Goal: Answer question/provide support: Share knowledge or assist other users

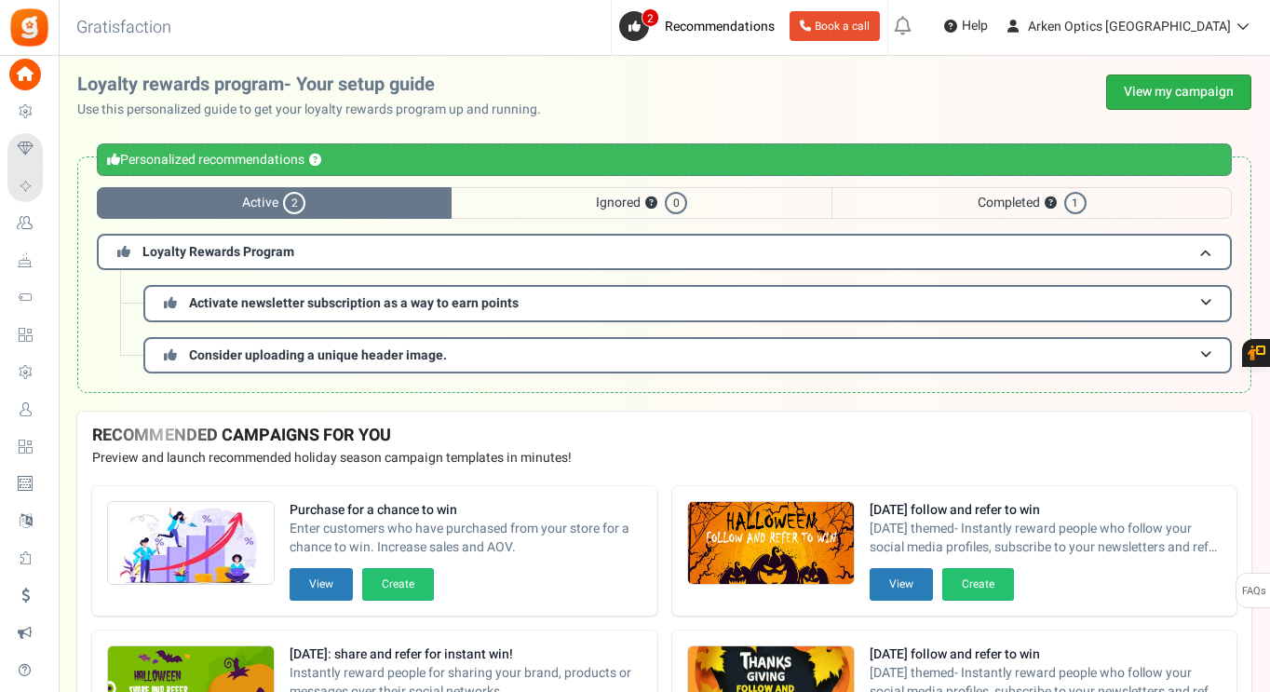
click at [1139, 95] on link "View my campaign" at bounding box center [1178, 91] width 145 height 35
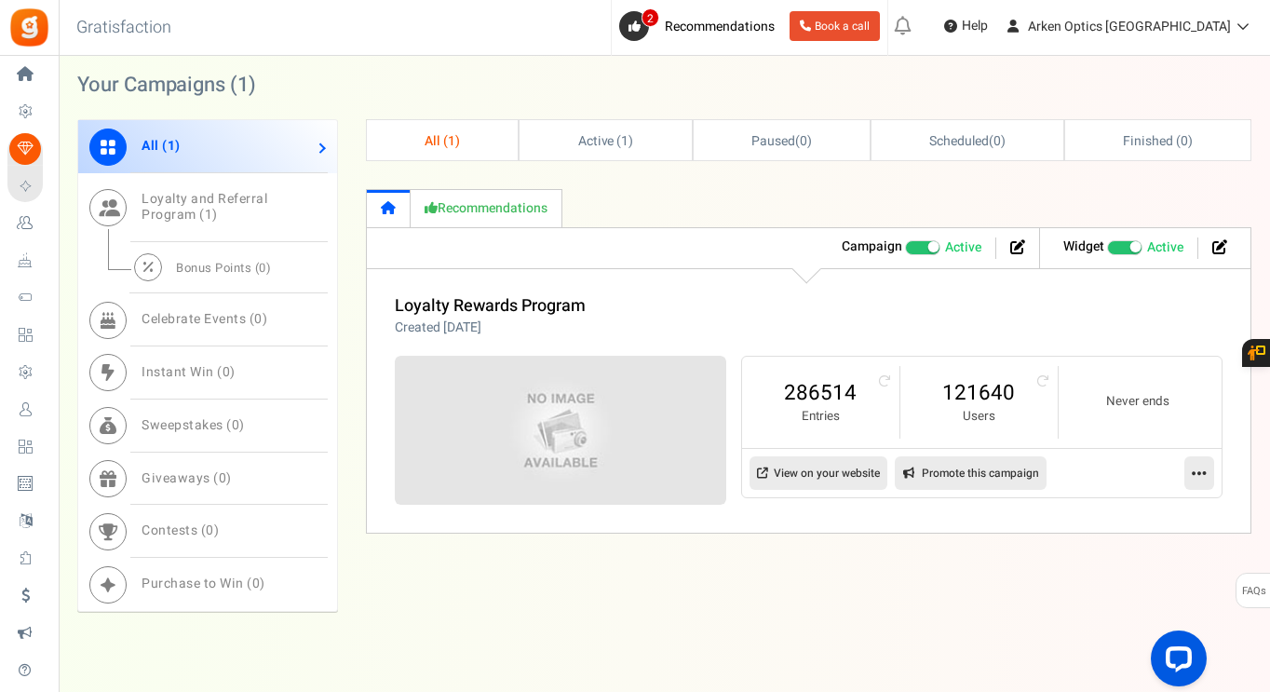
scroll to position [838, 0]
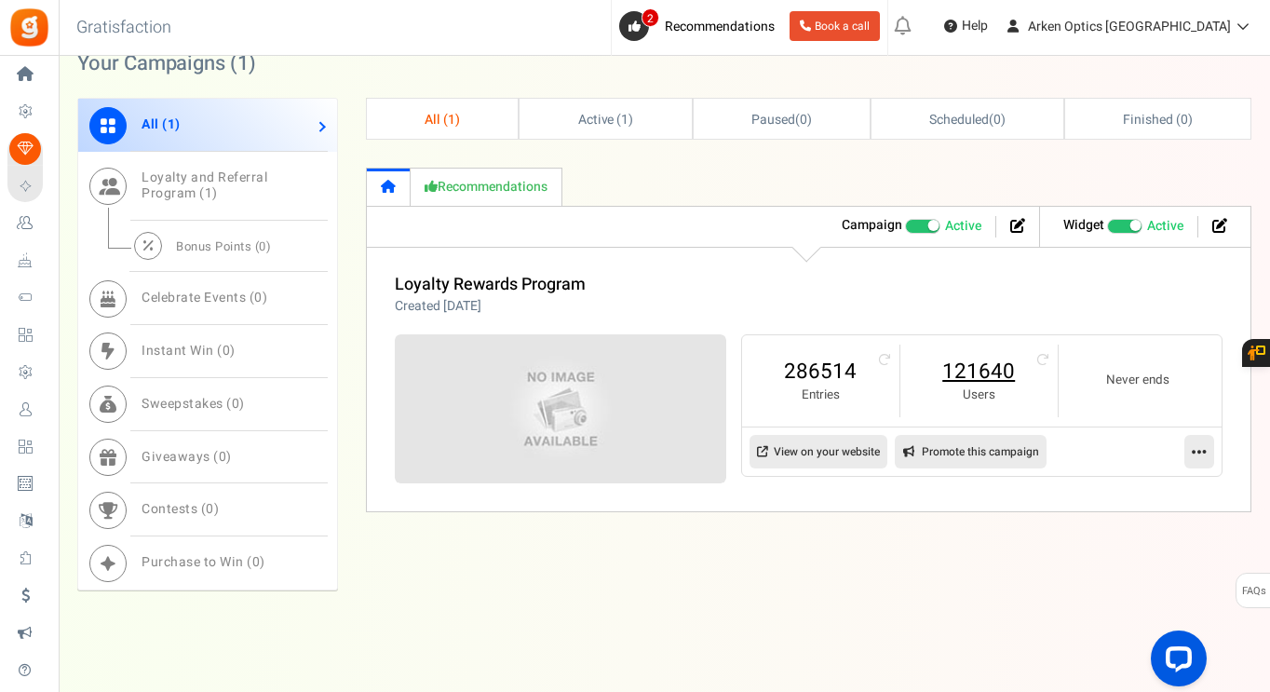
click at [961, 370] on link "121640" at bounding box center [979, 372] width 120 height 30
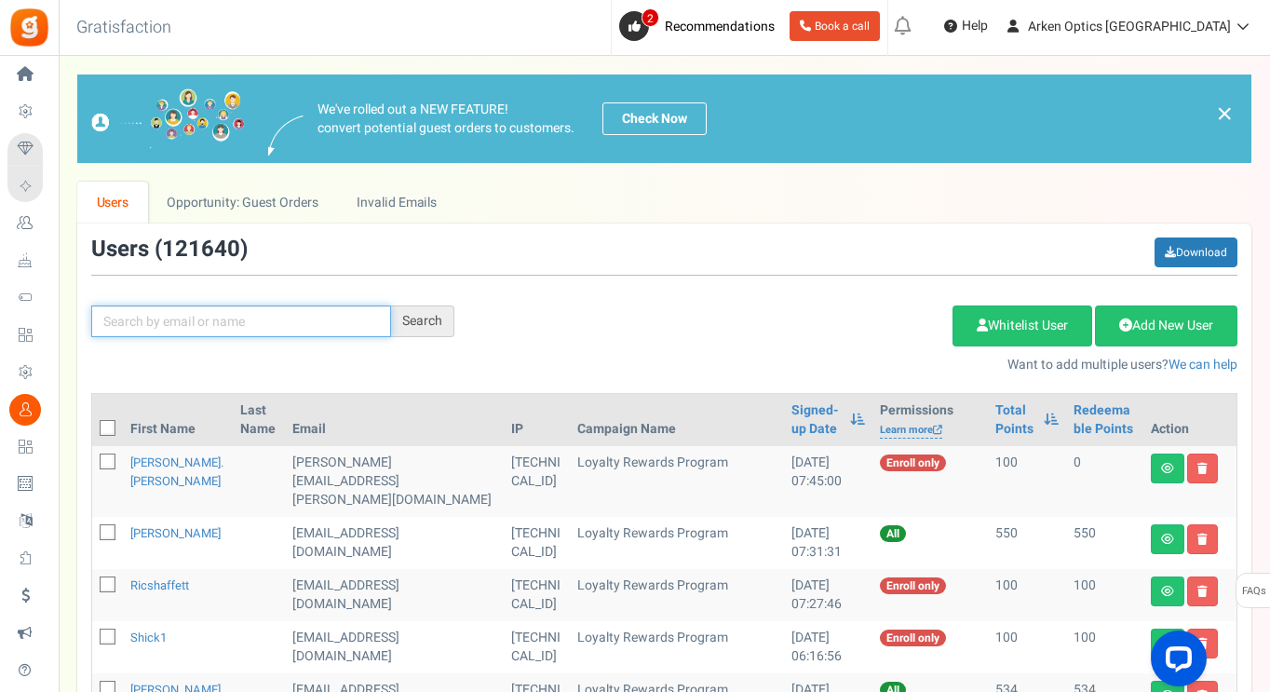
click at [250, 315] on input "text" at bounding box center [241, 321] width 300 height 32
paste input "[EMAIL_ADDRESS][DOMAIN_NAME]"
type input "[EMAIL_ADDRESS][DOMAIN_NAME]"
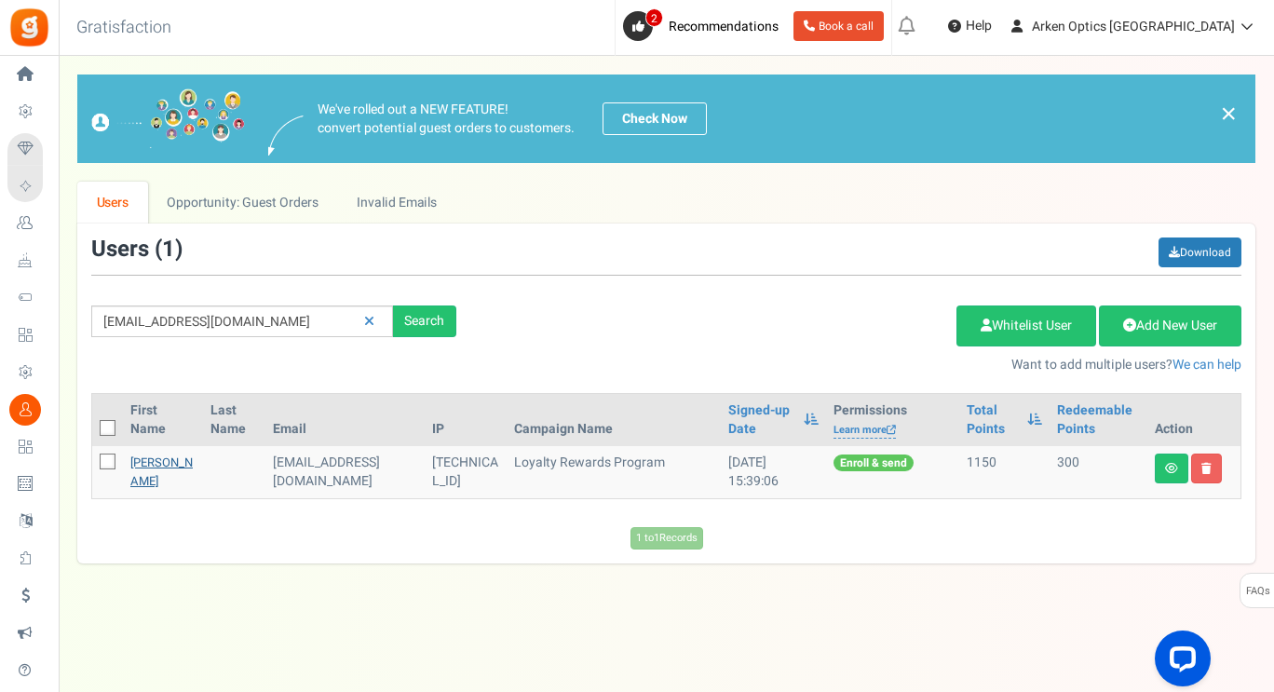
click at [149, 470] on link "[PERSON_NAME]" at bounding box center [161, 471] width 62 height 36
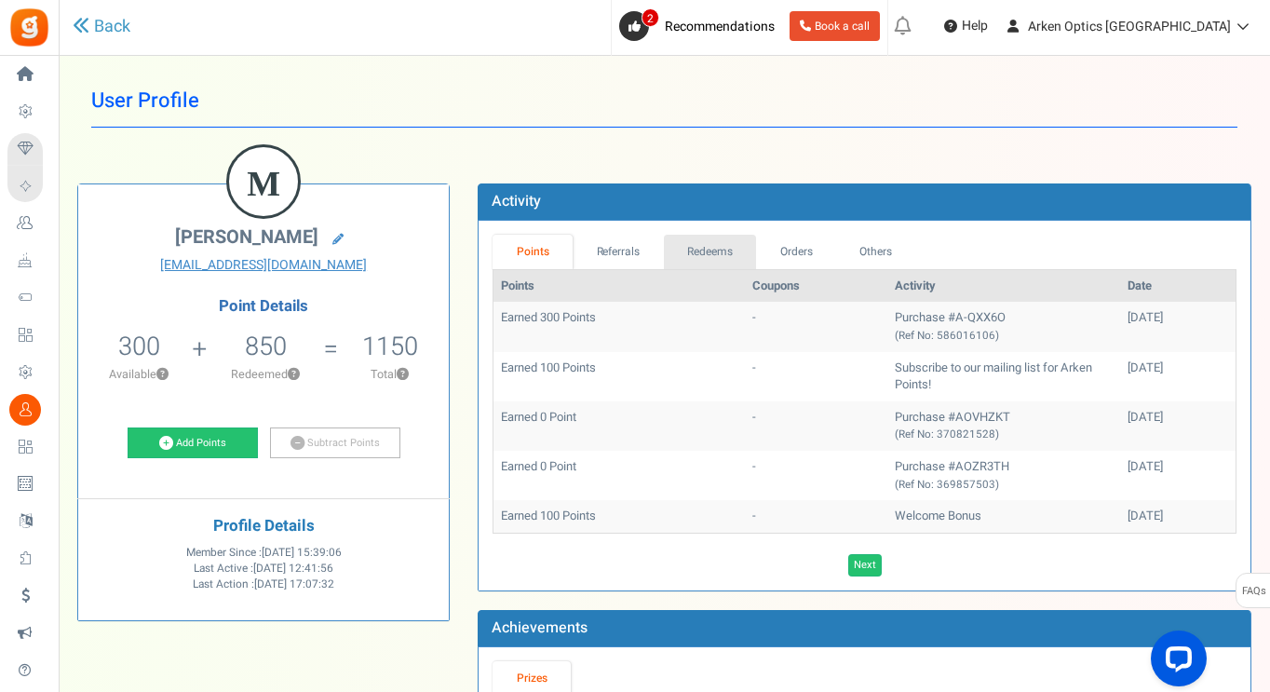
click at [711, 239] on link "Redeems" at bounding box center [710, 252] width 93 height 34
